Goal: Task Accomplishment & Management: Use online tool/utility

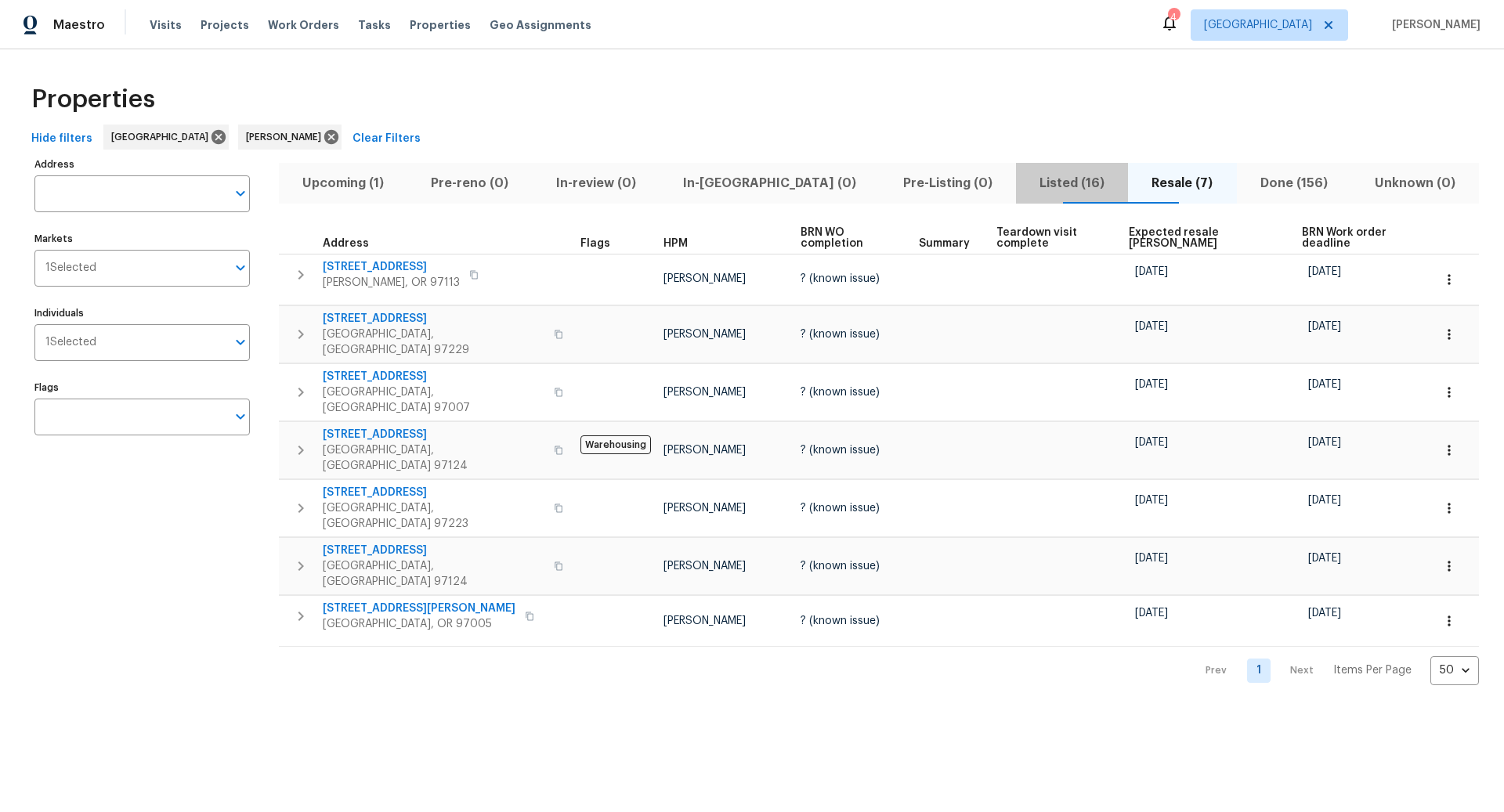
click at [1025, 181] on span "Listed (16)" at bounding box center [1071, 183] width 93 height 22
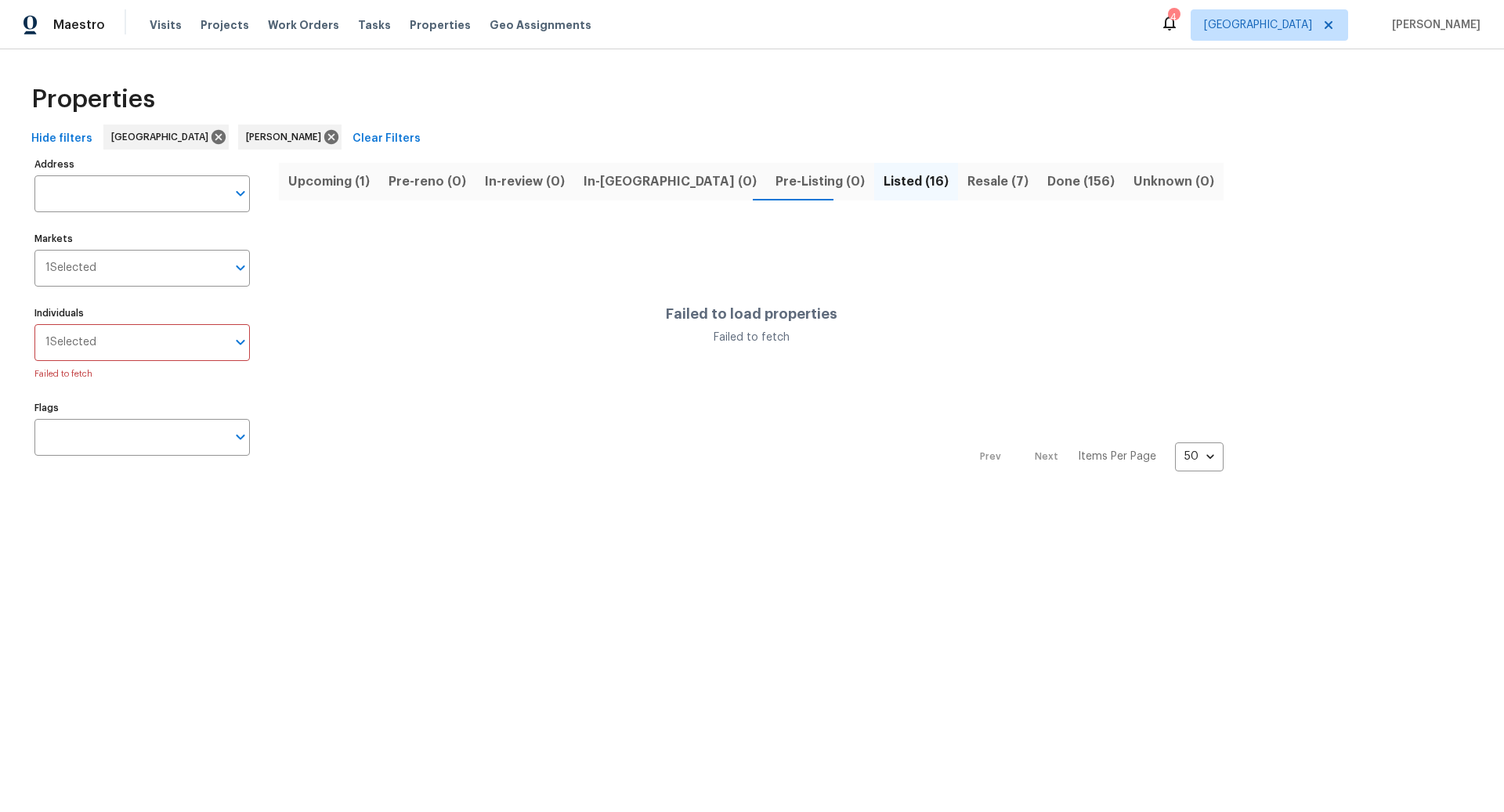
click at [884, 179] on span "Listed (16)" at bounding box center [916, 181] width 65 height 22
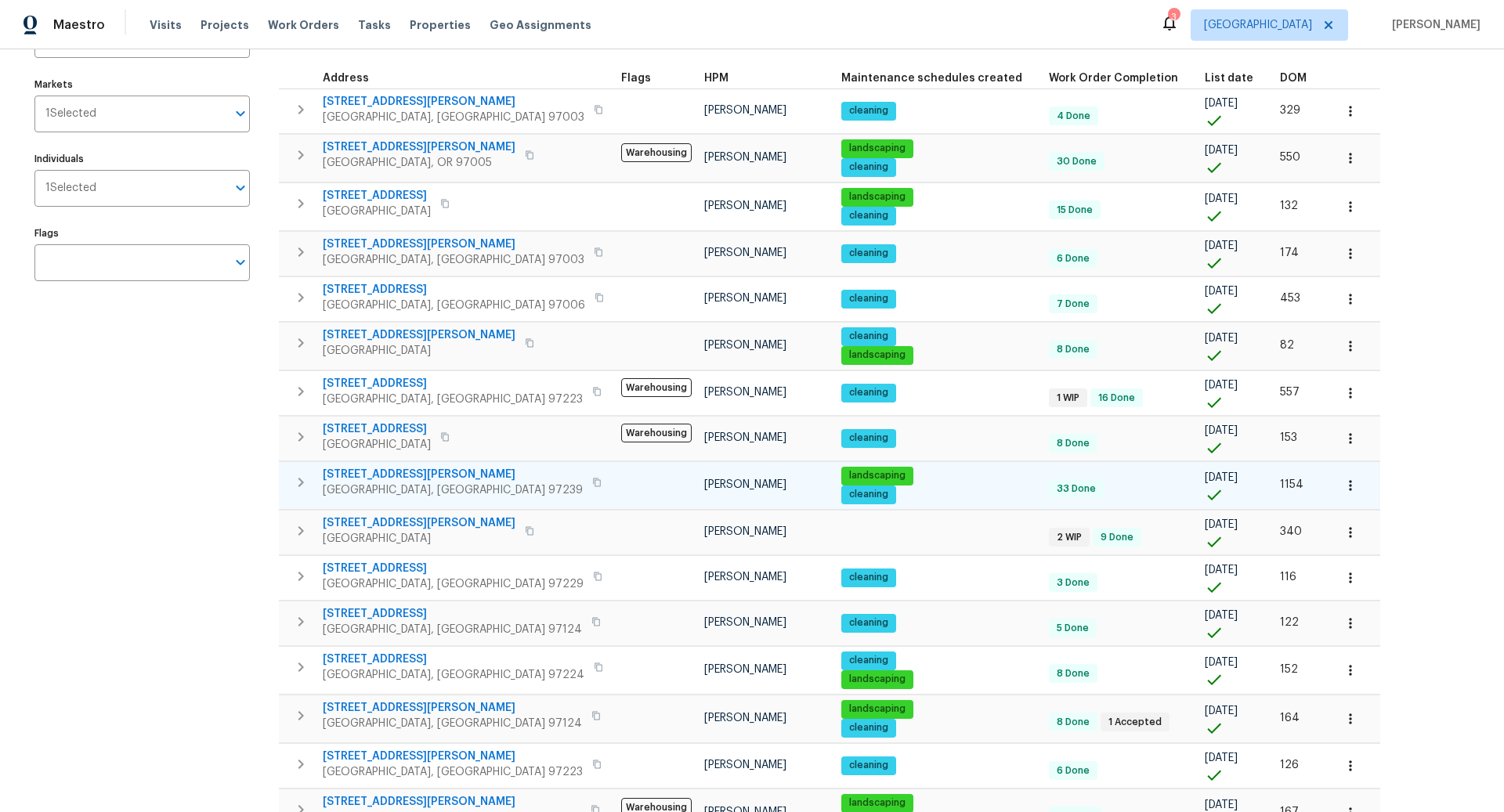
scroll to position [234, 0]
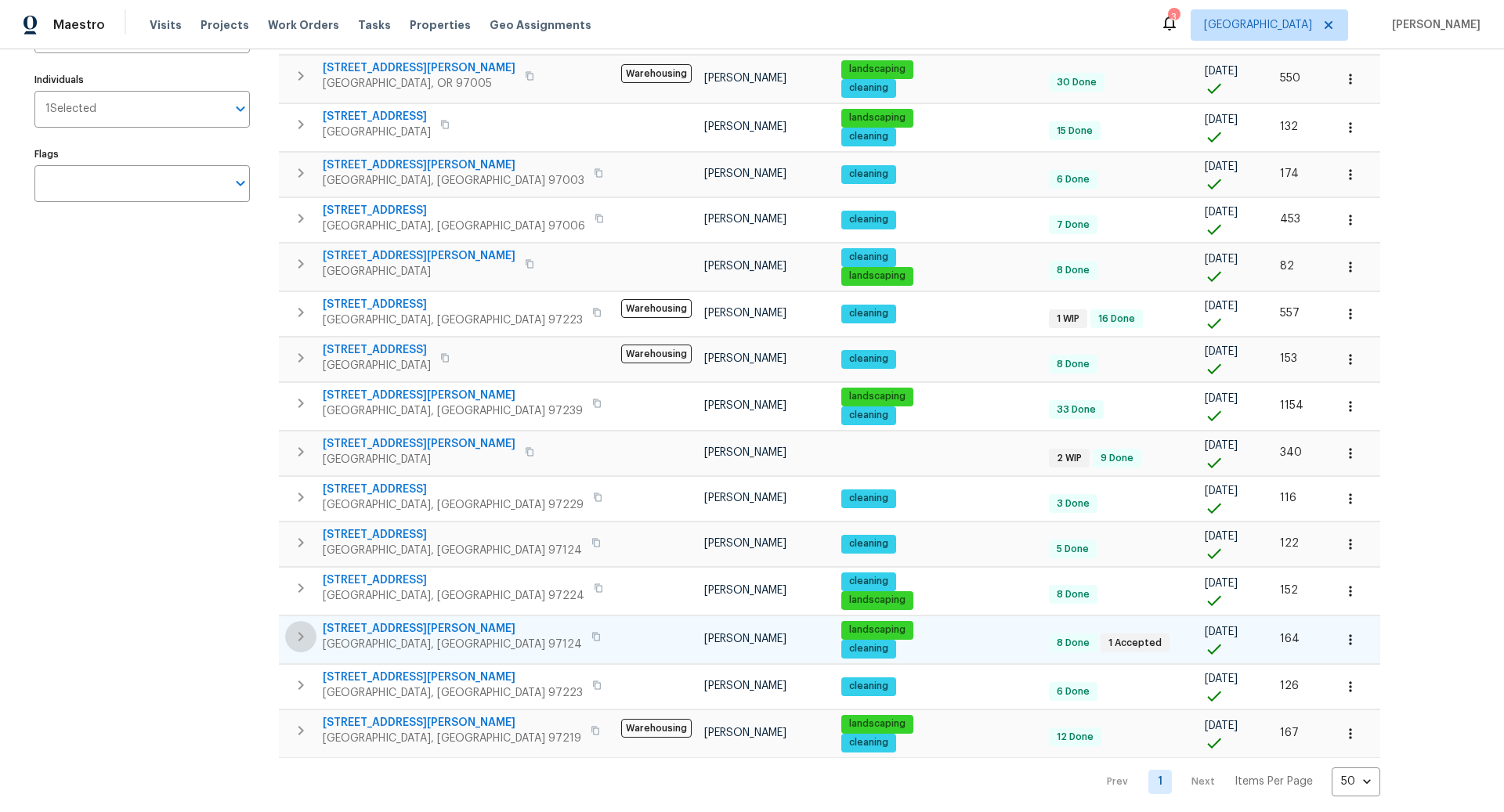
click at [304, 629] on icon "button" at bounding box center [301, 637] width 19 height 19
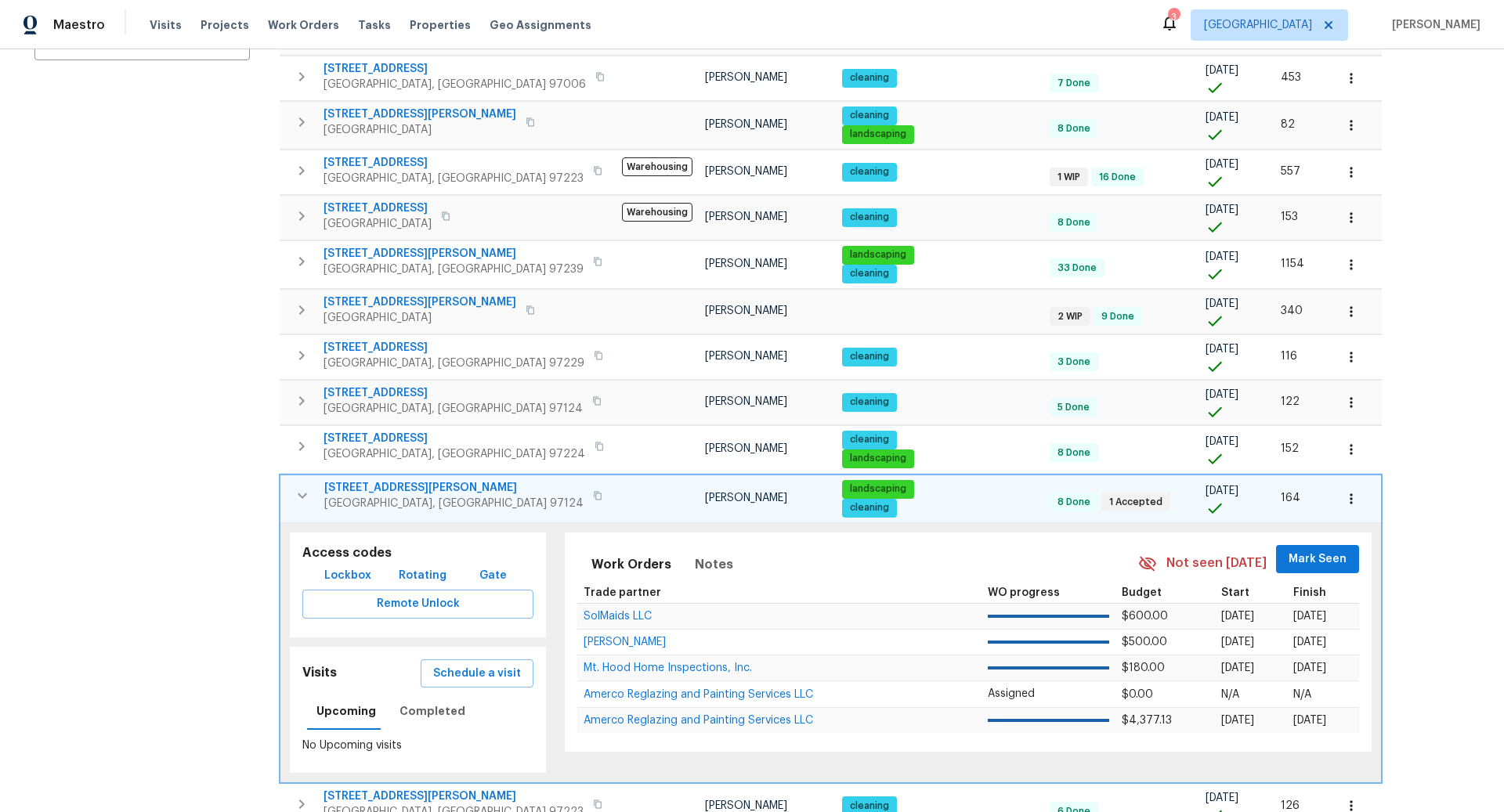
scroll to position [445, 0]
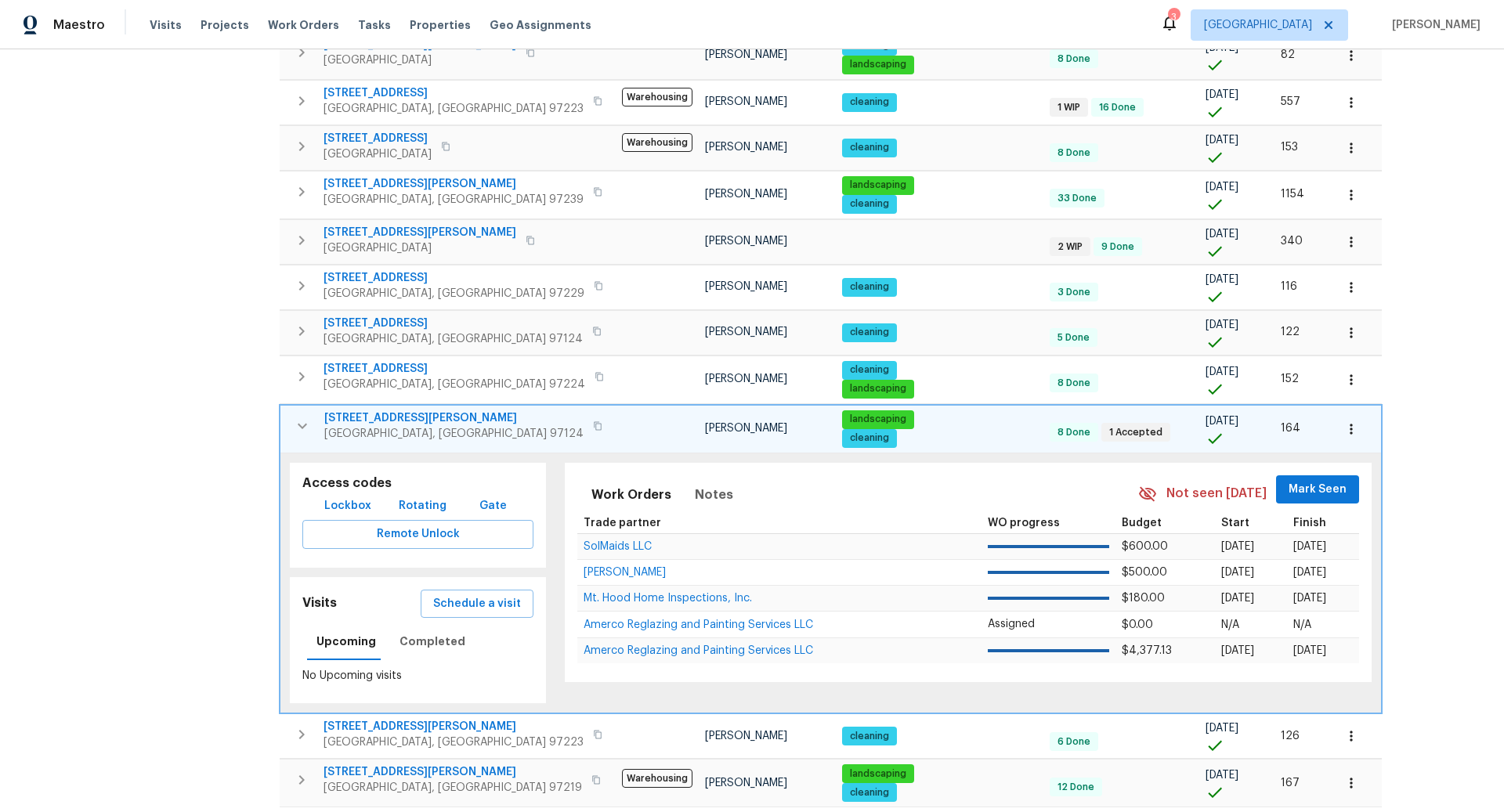
click at [593, 421] on icon "button" at bounding box center [597, 426] width 9 height 9
click at [457, 594] on span "Schedule a visit" at bounding box center [477, 604] width 88 height 20
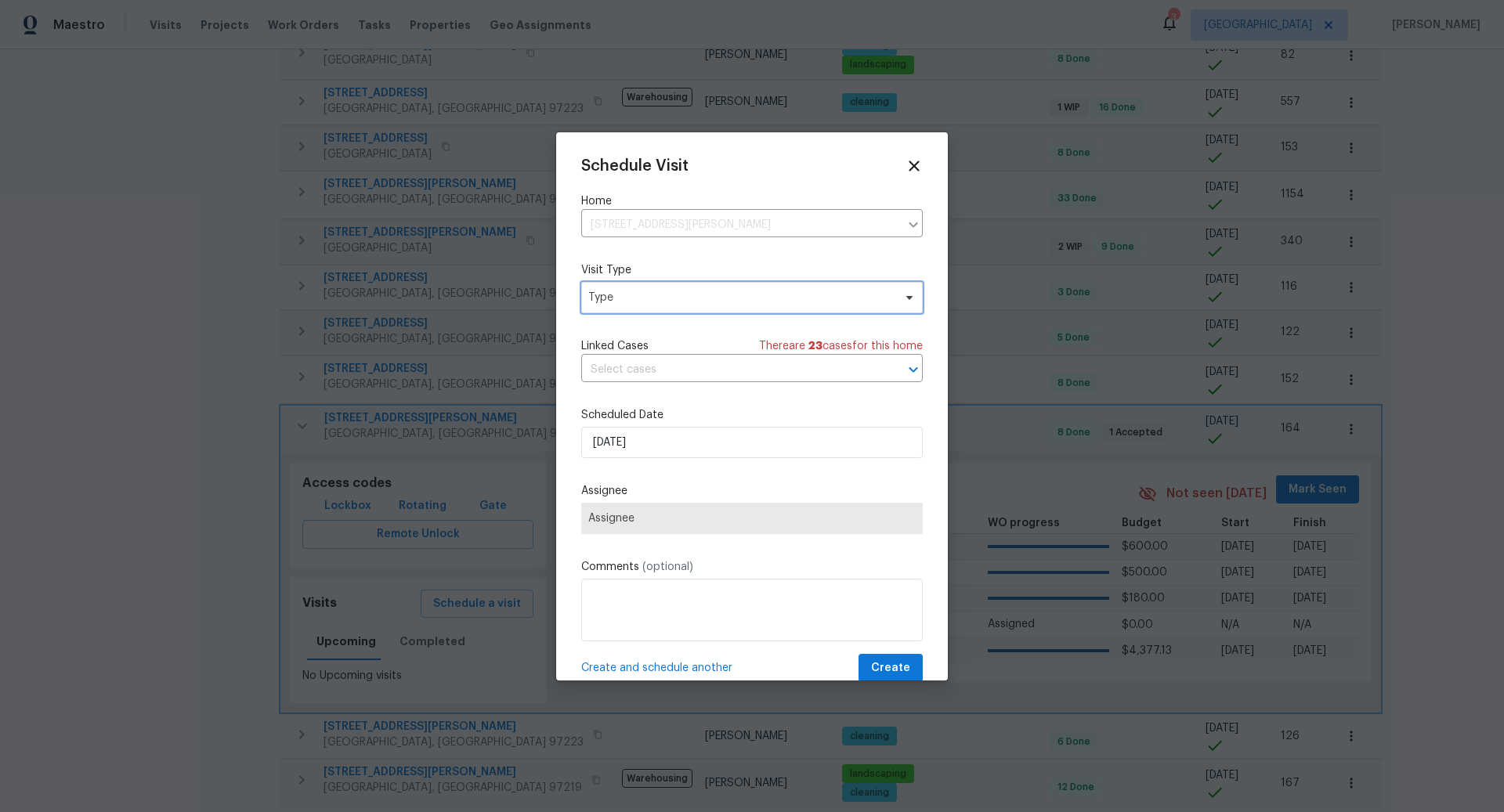
click at [648, 297] on span "Type" at bounding box center [740, 298] width 304 height 16
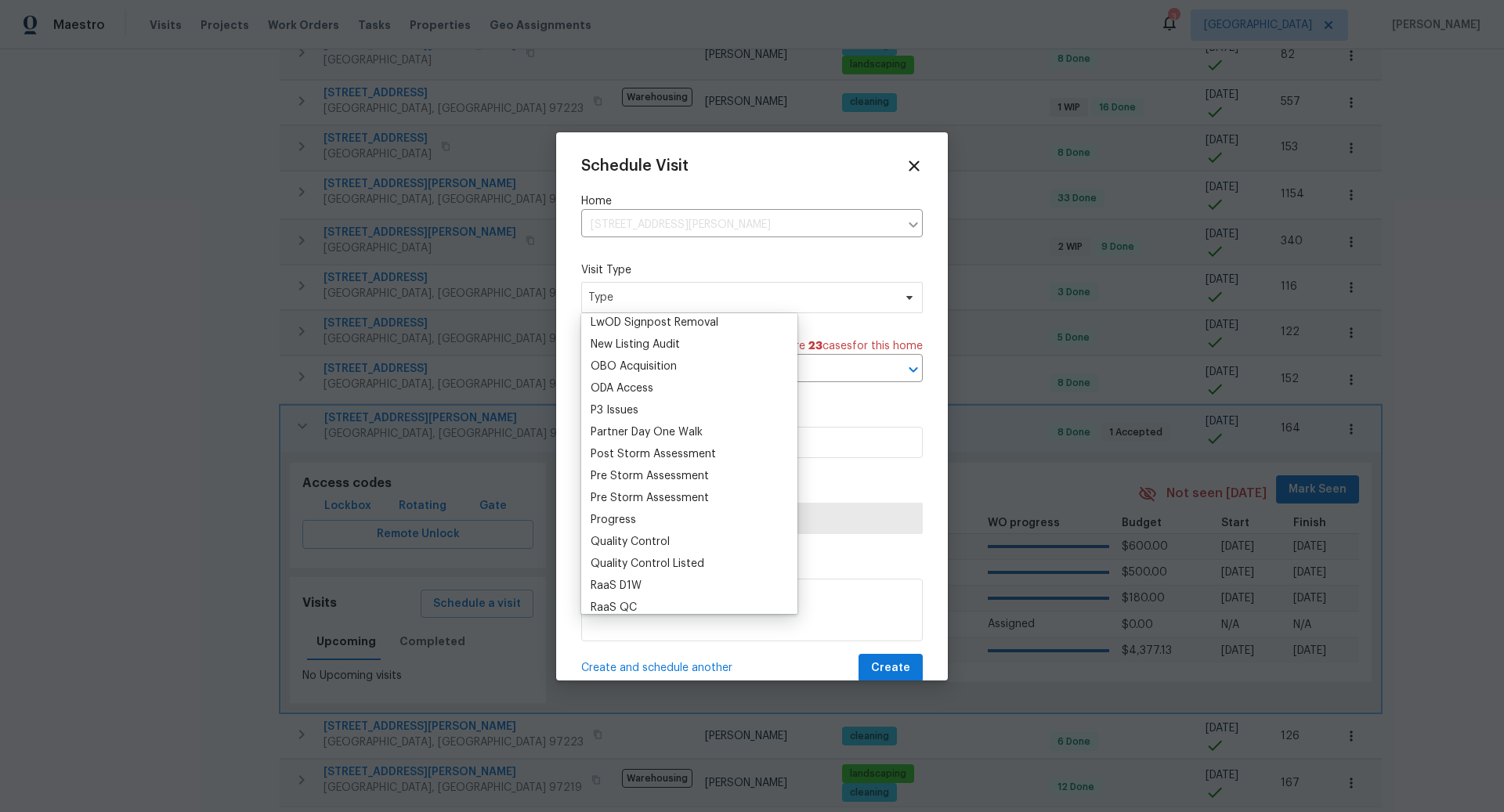
scroll to position [862, 0]
click at [632, 514] on div "Progress" at bounding box center [613, 517] width 45 height 16
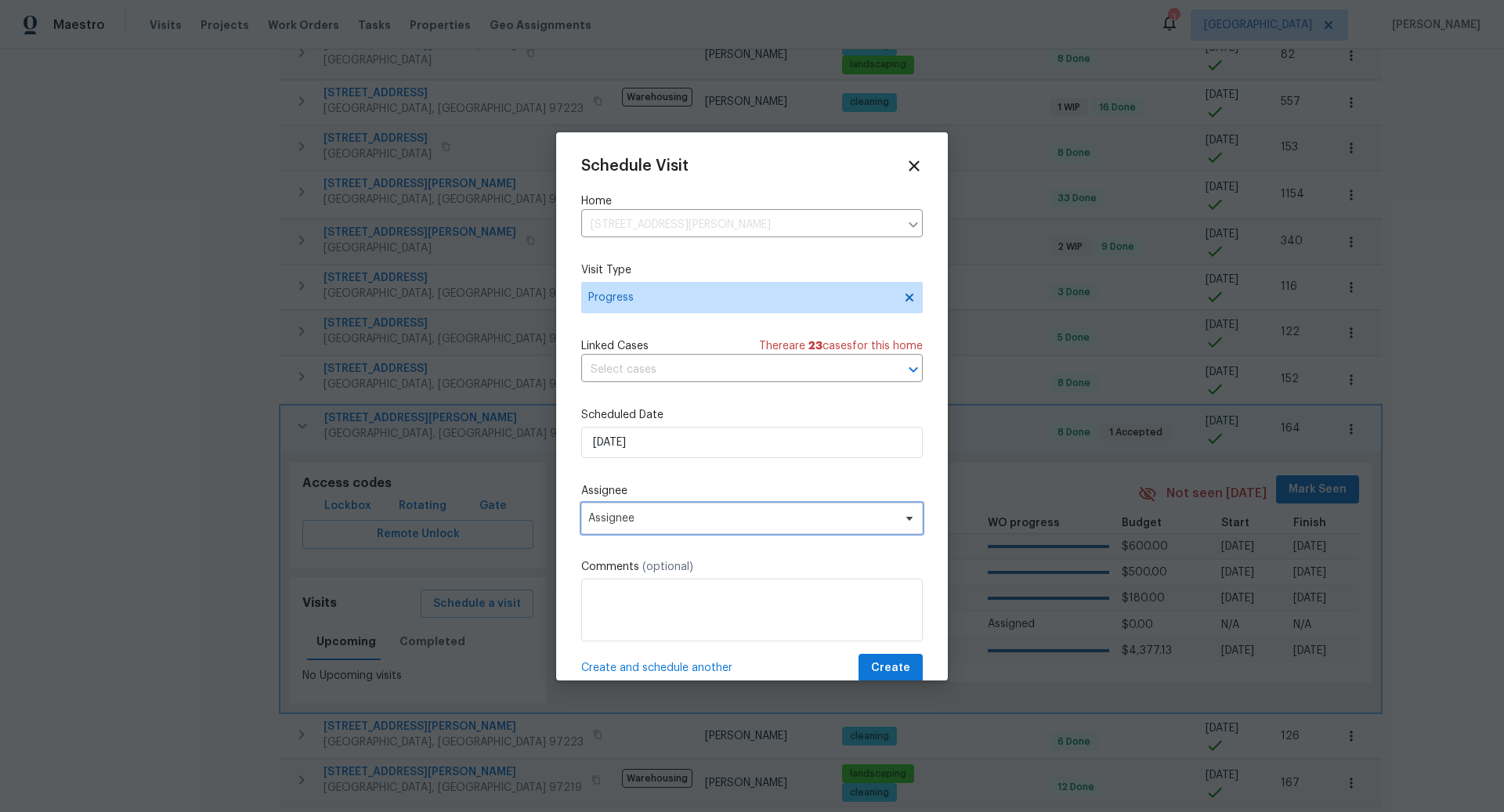
click at [693, 519] on span "Assignee" at bounding box center [742, 518] width 307 height 12
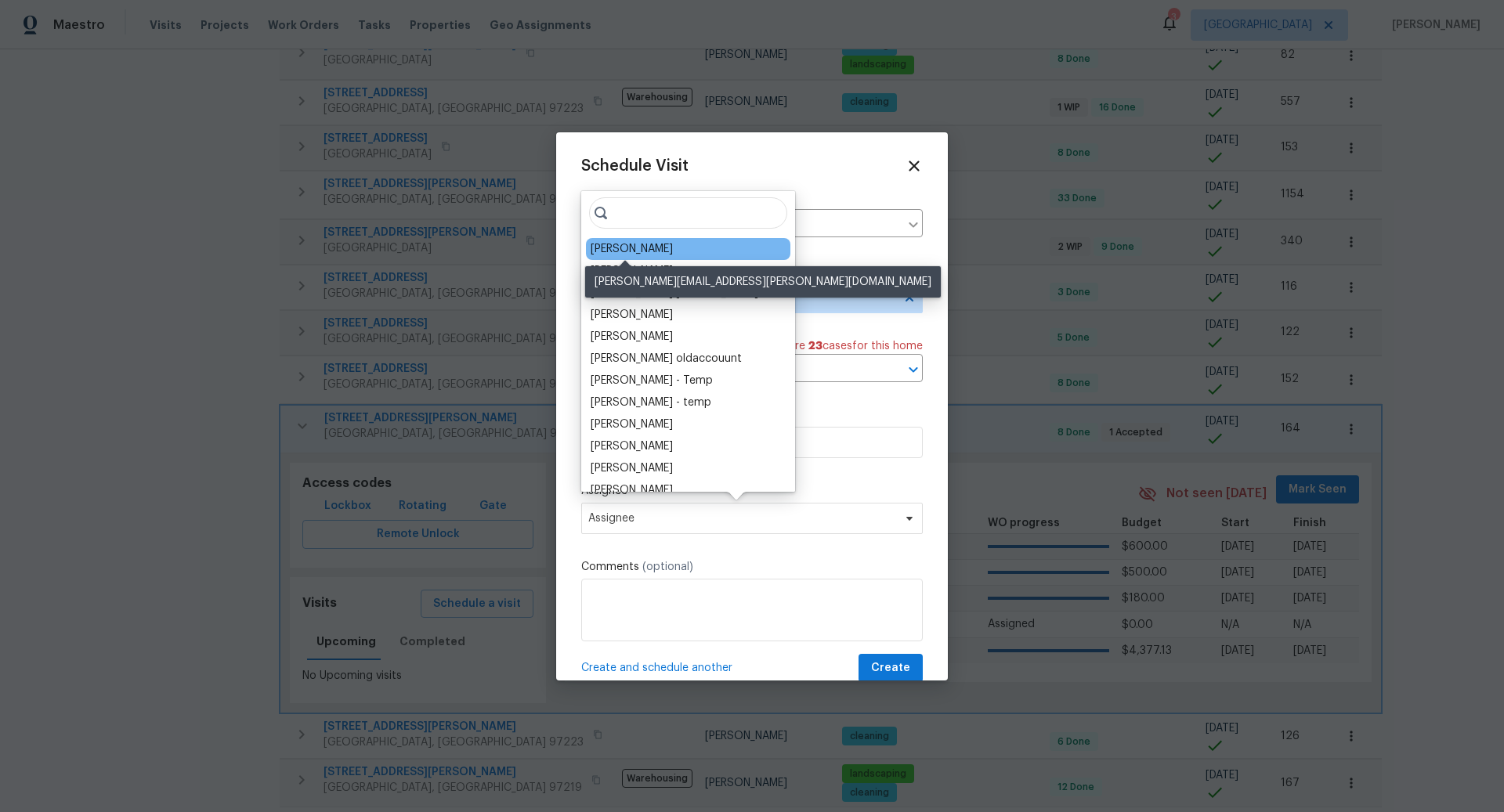
click at [634, 246] on div "[PERSON_NAME]" at bounding box center [631, 249] width 82 height 16
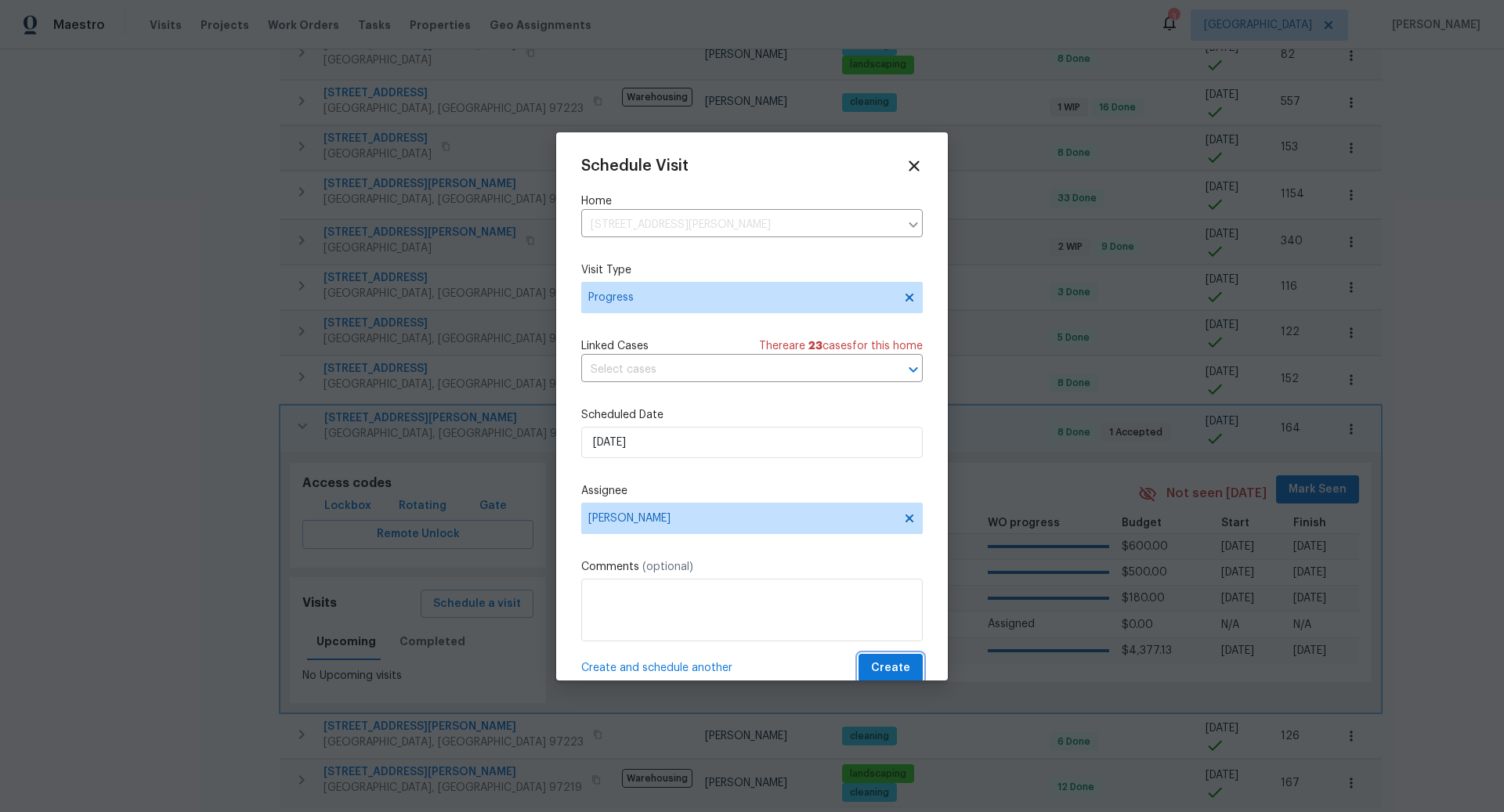
click at [889, 660] on span "Create" at bounding box center [891, 668] width 40 height 20
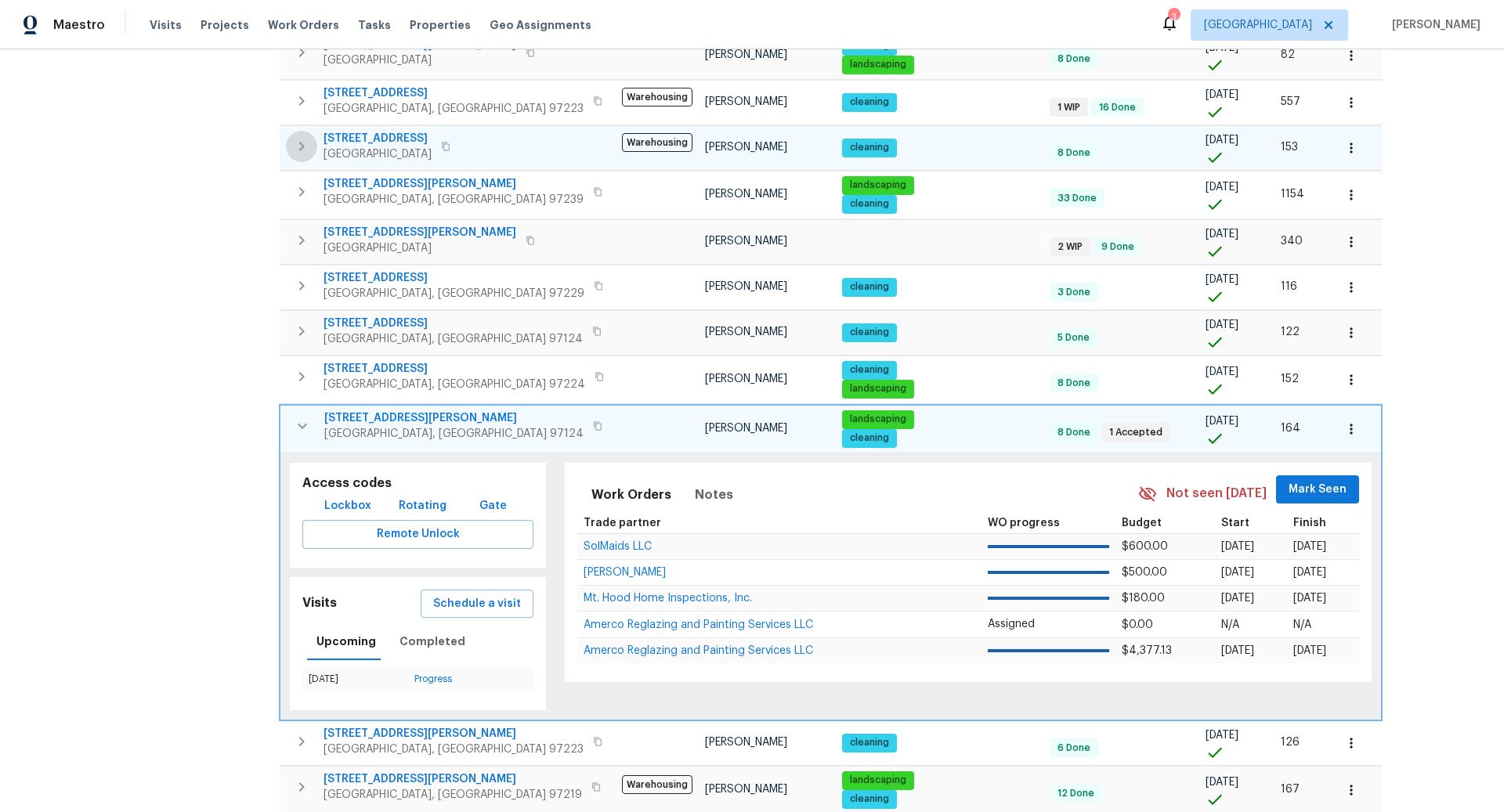
click at [302, 141] on icon "button" at bounding box center [302, 146] width 6 height 9
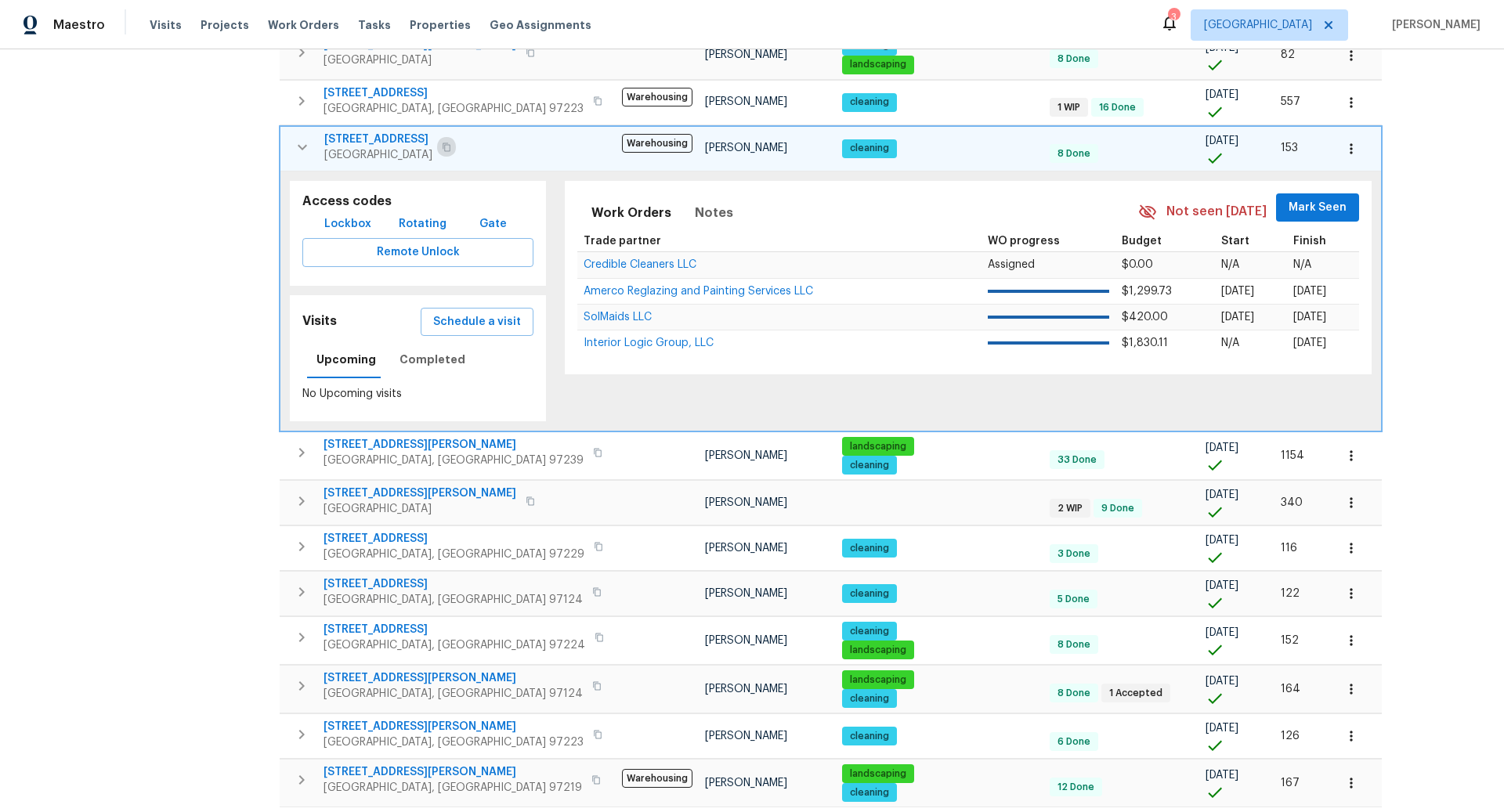
click at [451, 142] on icon "button" at bounding box center [447, 147] width 9 height 9
click at [463, 313] on span "Schedule a visit" at bounding box center [477, 322] width 88 height 20
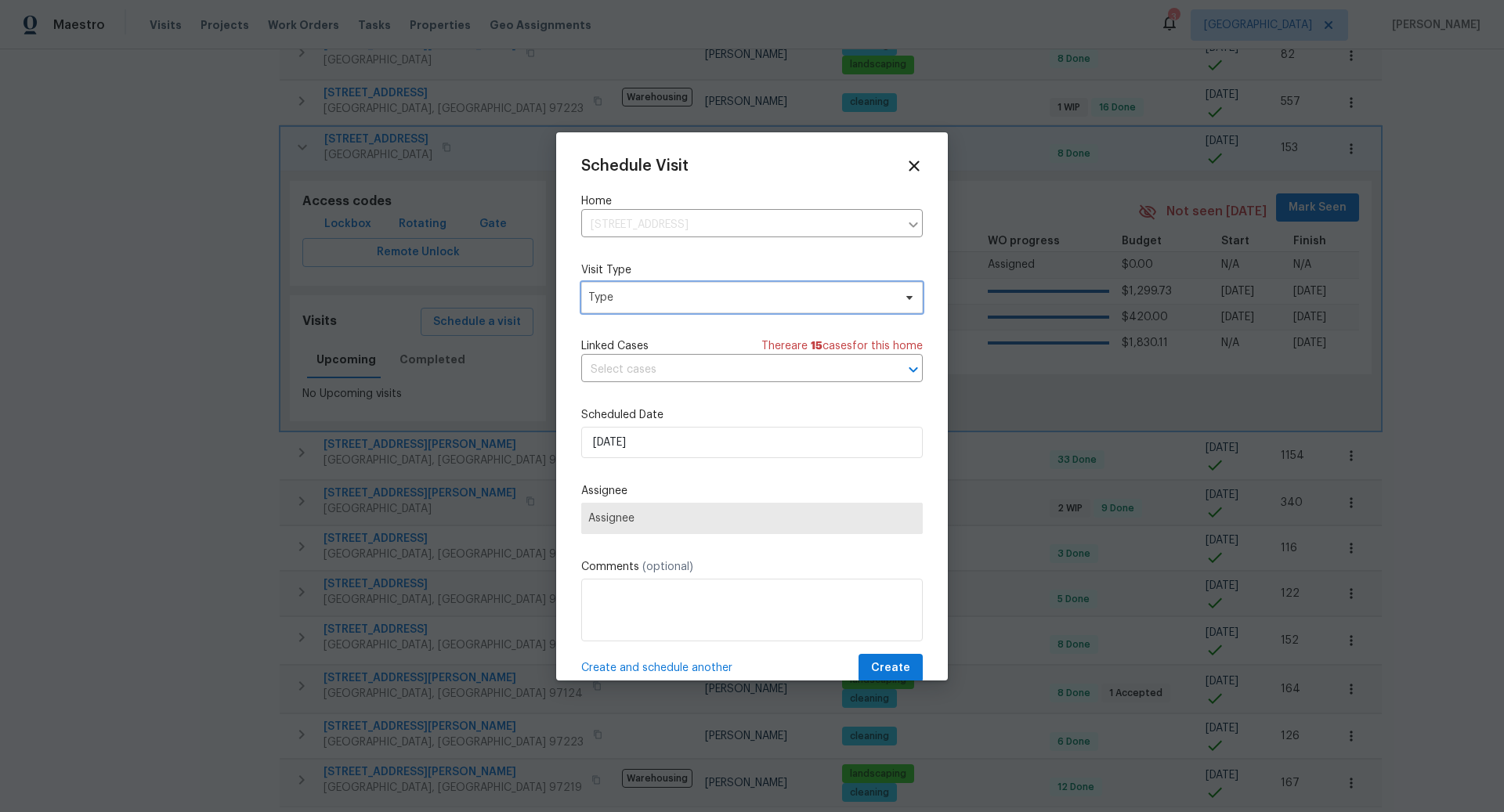
click at [681, 300] on span "Type" at bounding box center [740, 298] width 304 height 16
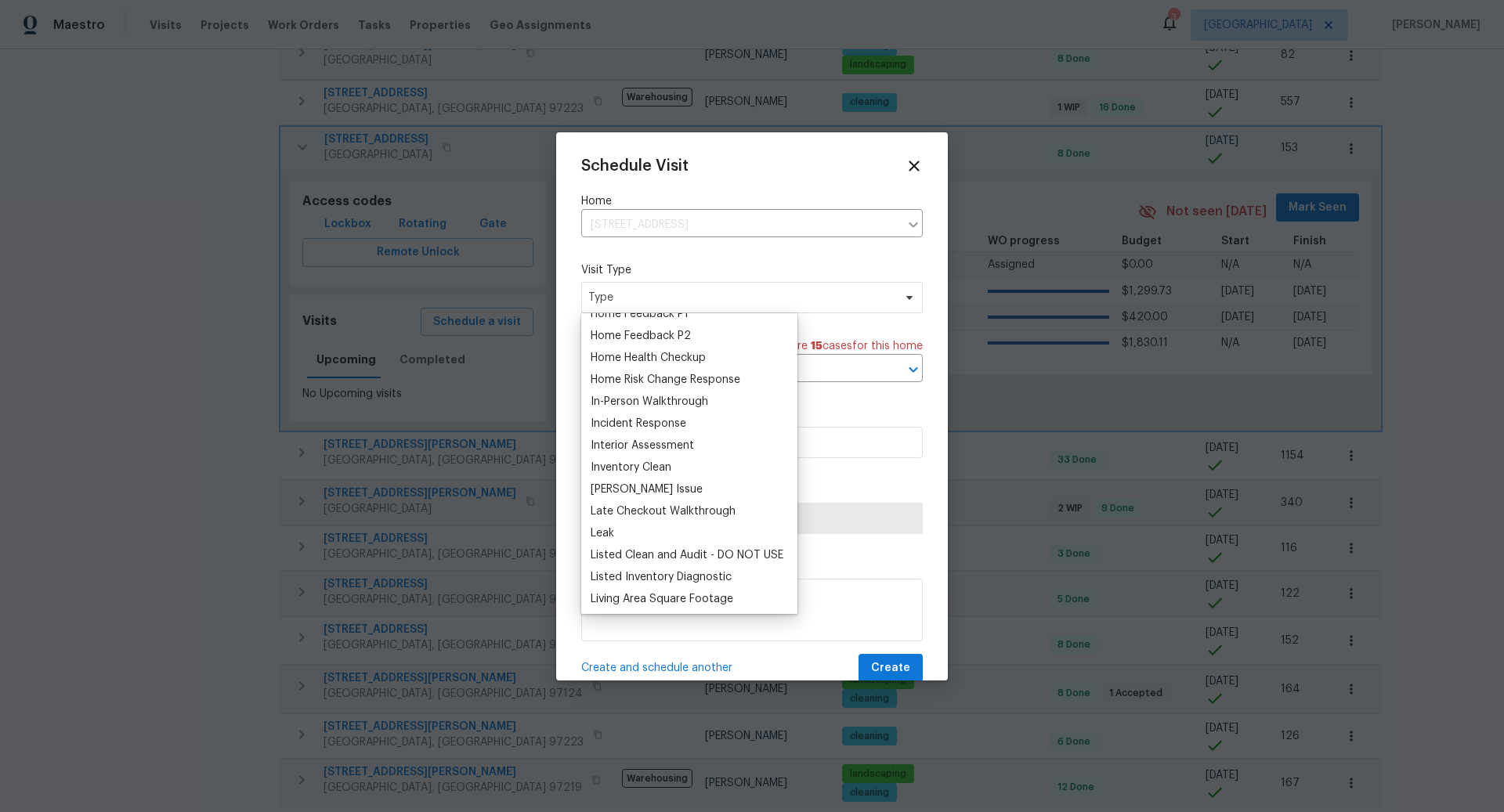
scroll to position [486, 0]
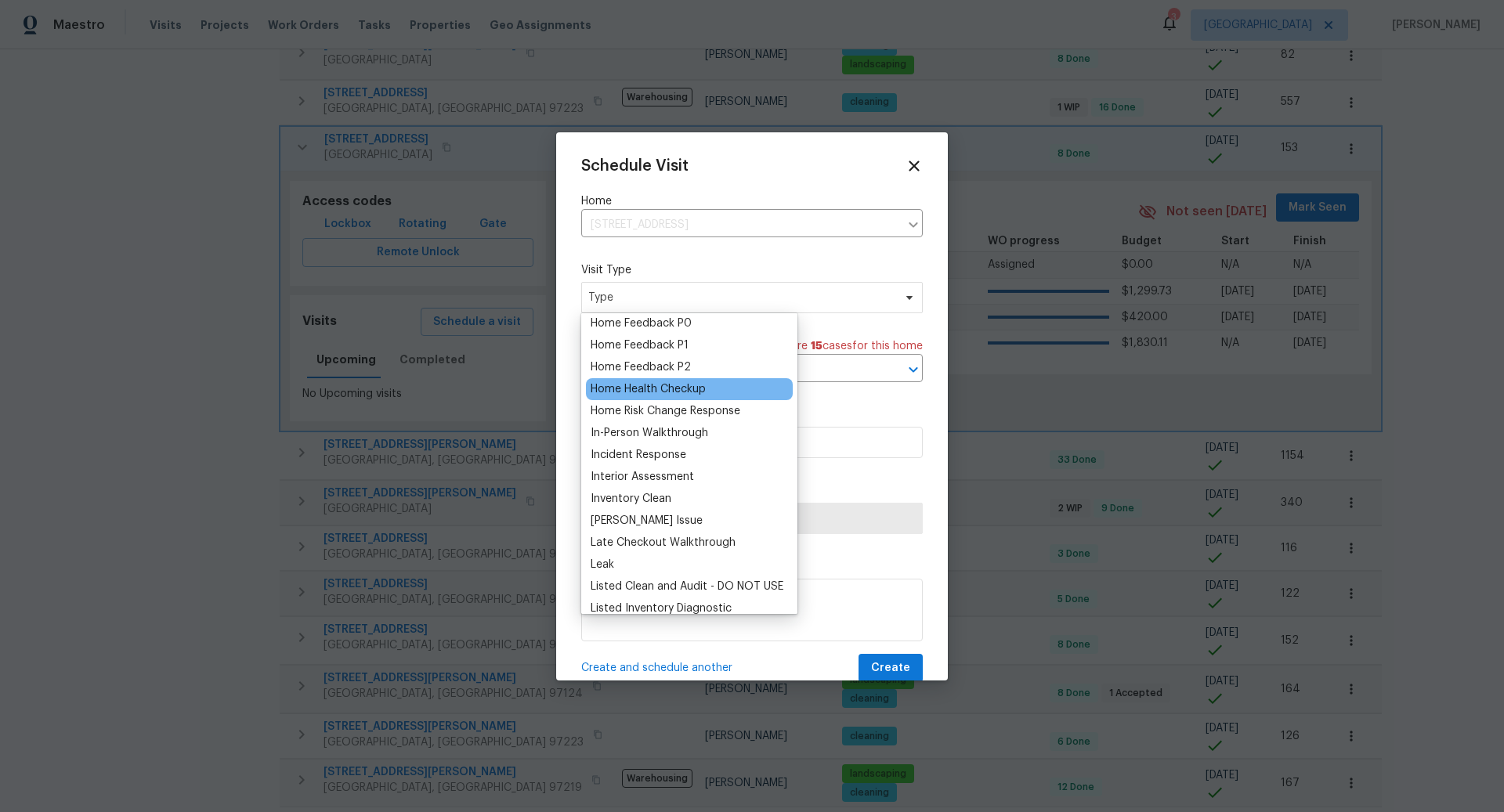
click at [644, 388] on div "Home Health Checkup" at bounding box center [648, 389] width 115 height 16
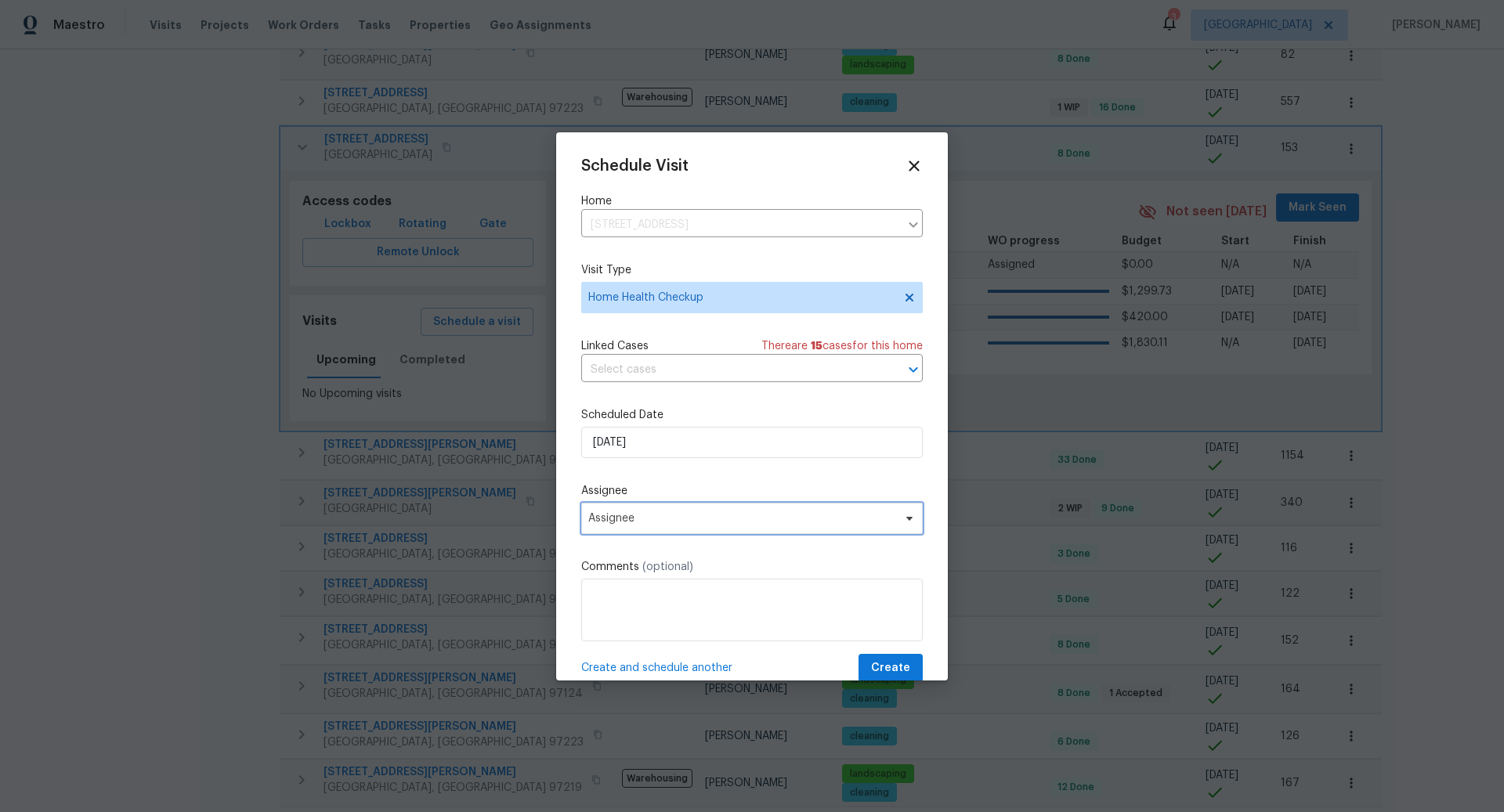
click at [678, 523] on span "Assignee" at bounding box center [742, 518] width 307 height 12
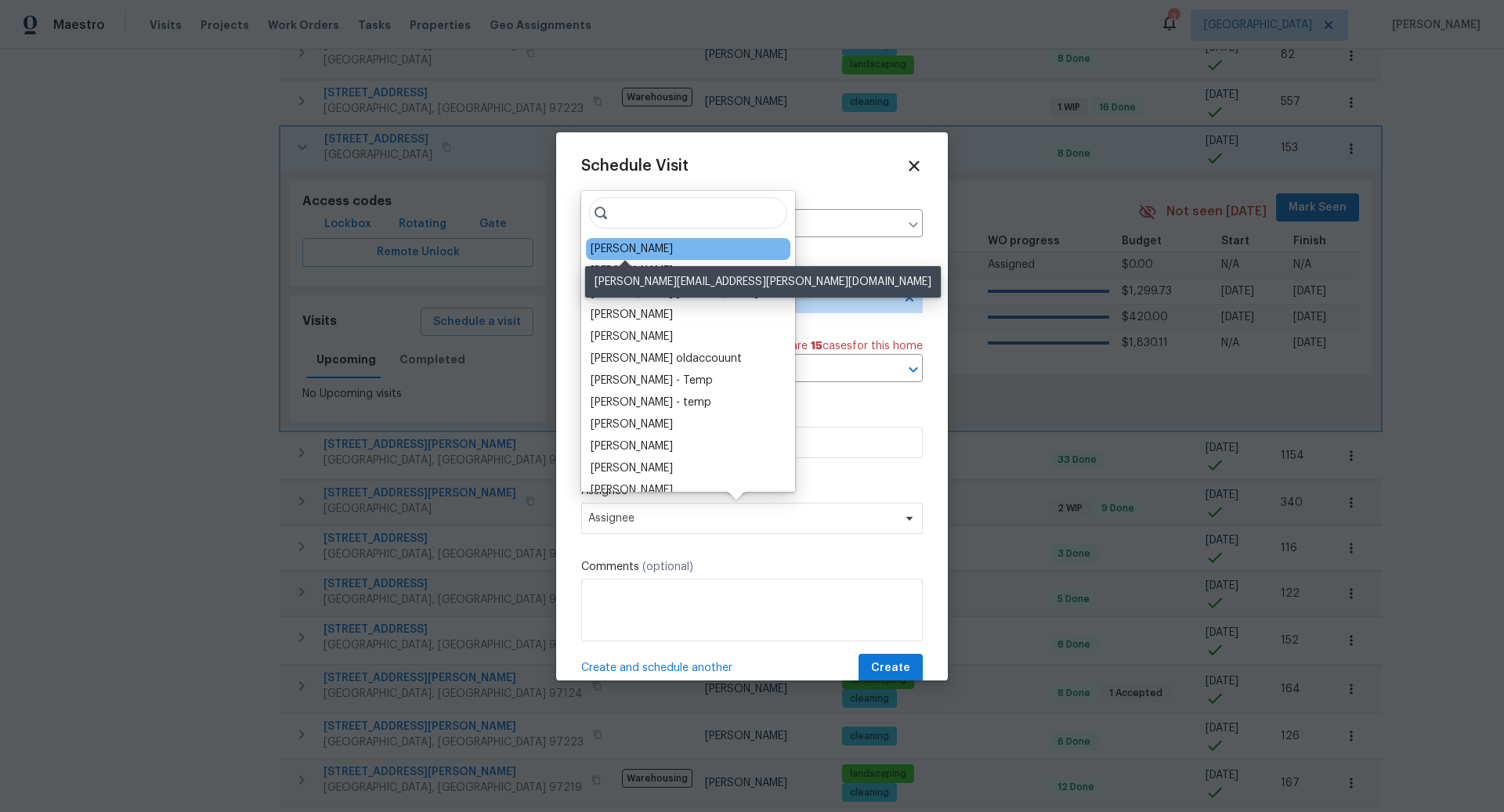
click at [639, 249] on div "[PERSON_NAME]" at bounding box center [631, 249] width 82 height 16
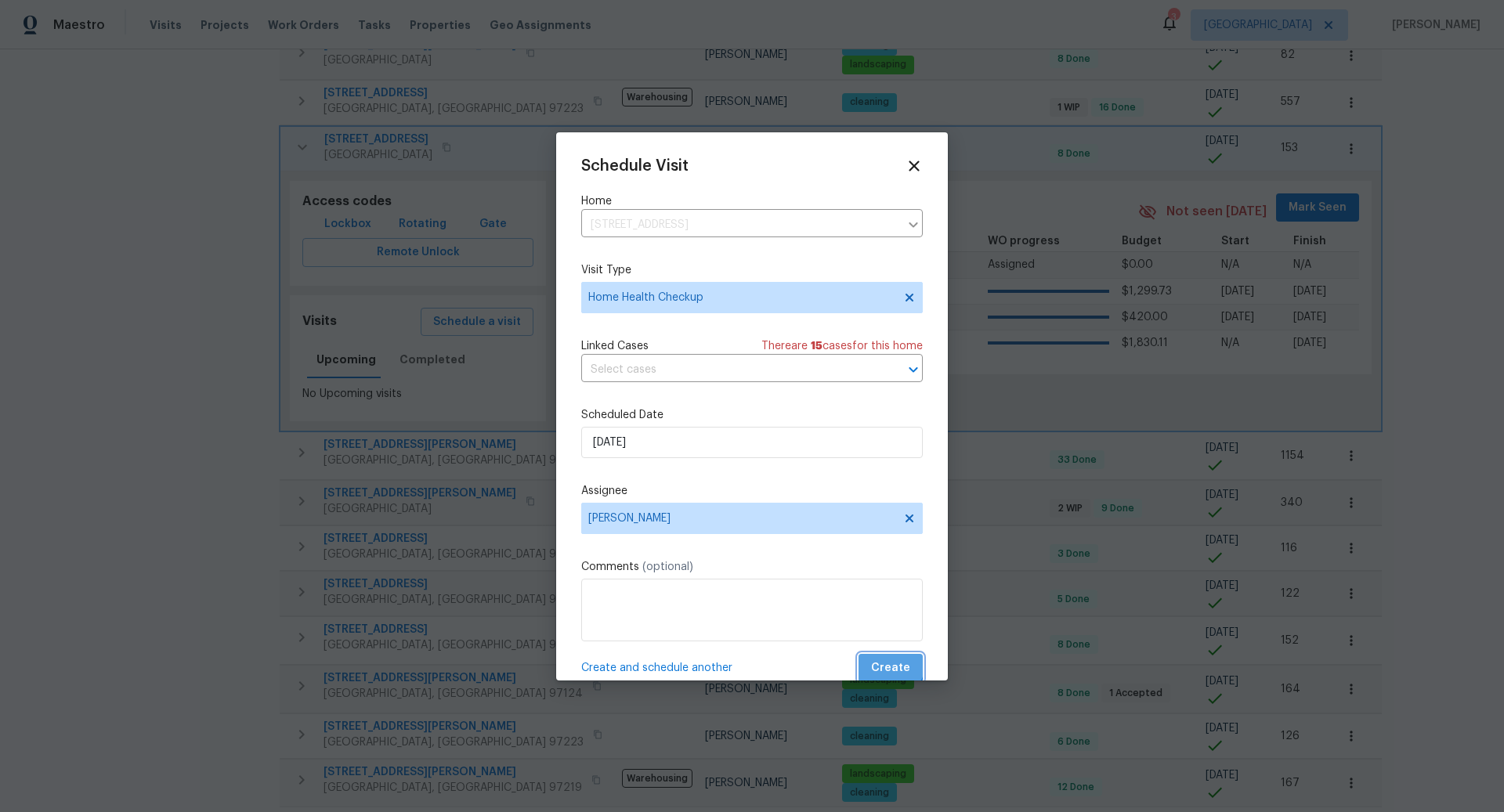
click at [886, 663] on span "Create" at bounding box center [891, 668] width 40 height 20
